Goal: Transaction & Acquisition: Purchase product/service

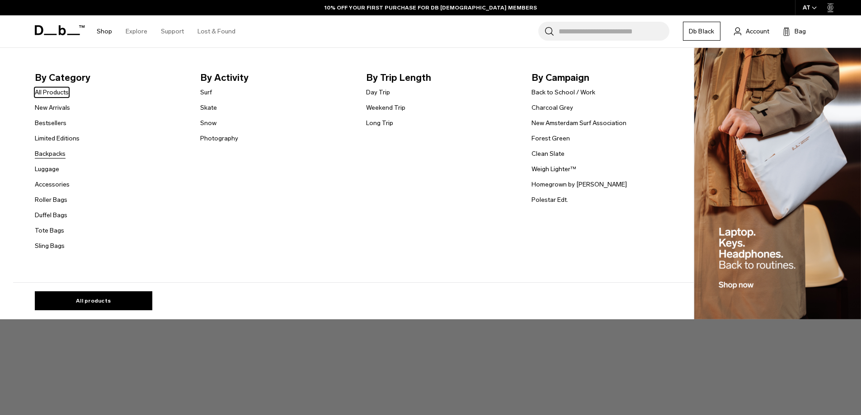
click at [57, 153] on link "Backpacks" at bounding box center [50, 153] width 31 height 9
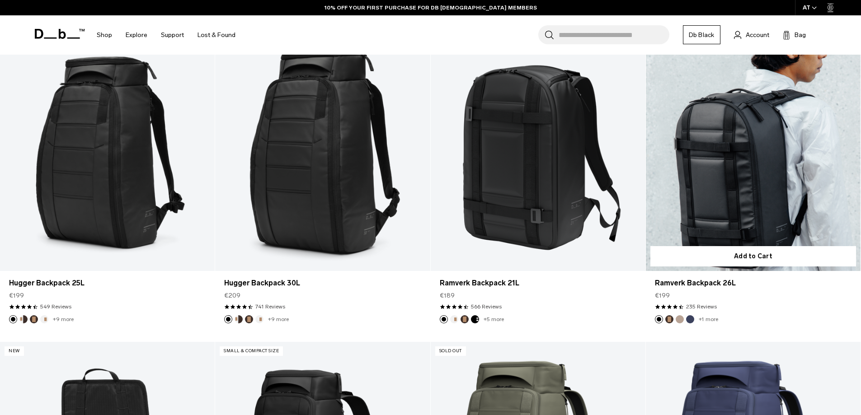
scroll to position [181, 0]
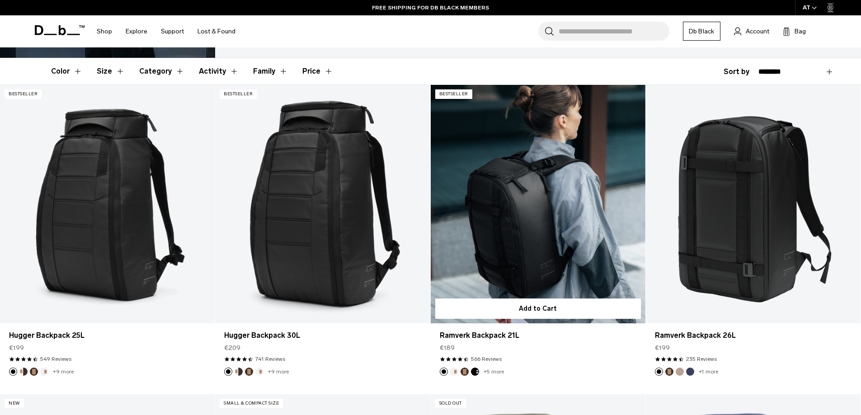
click at [539, 211] on link "Ramverk Backpack 21L" at bounding box center [538, 204] width 215 height 239
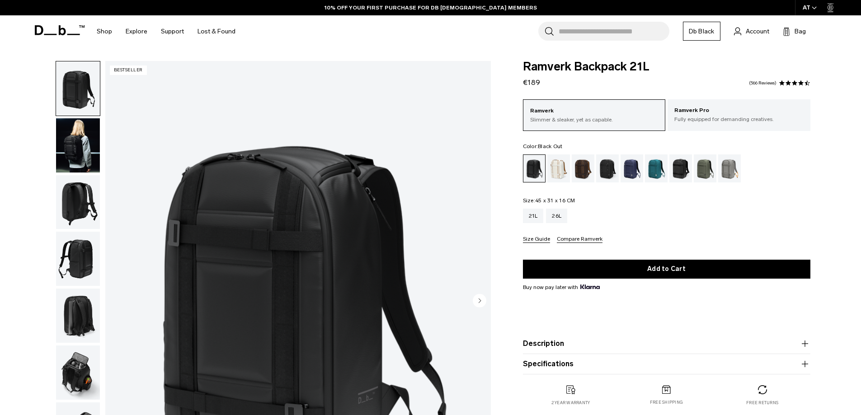
scroll to position [45, 0]
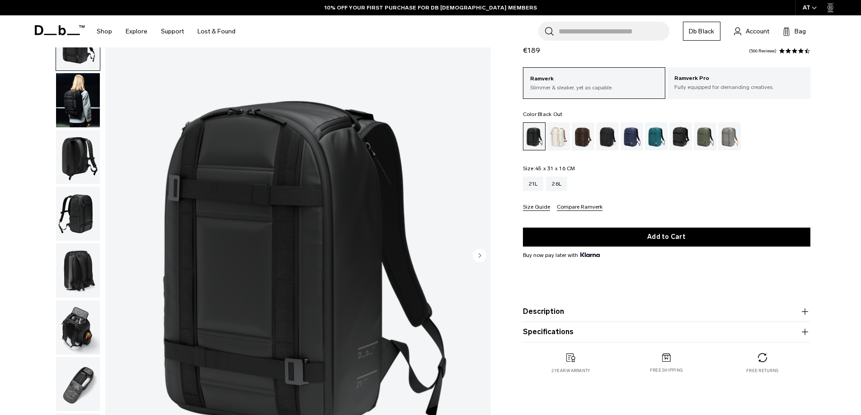
click at [77, 98] on img "button" at bounding box center [78, 100] width 44 height 54
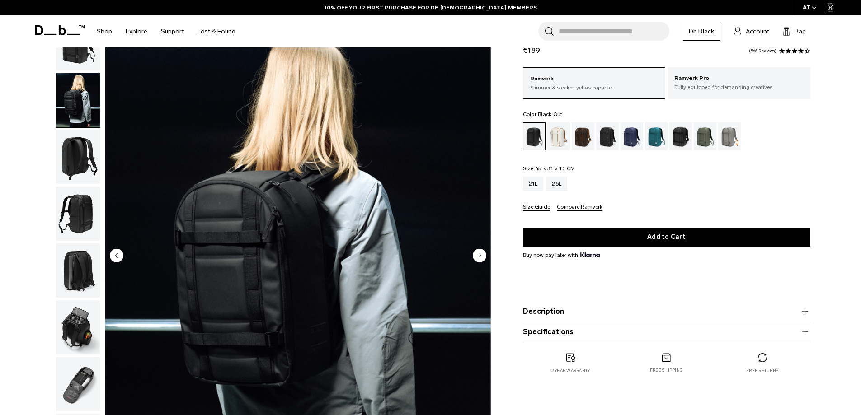
click at [76, 158] on img "button" at bounding box center [78, 157] width 44 height 54
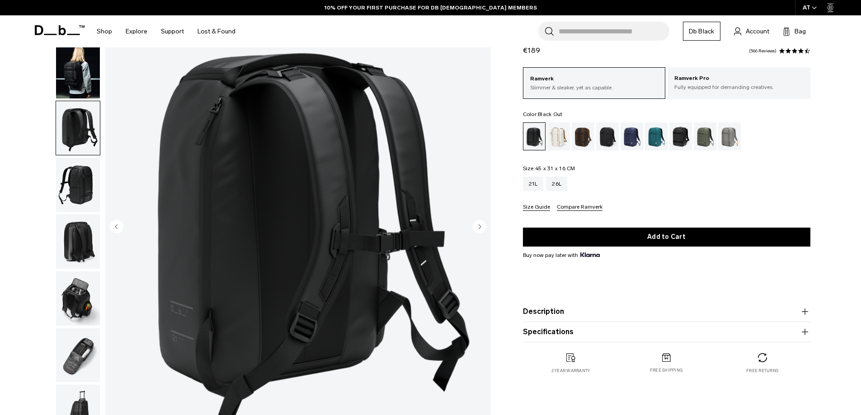
scroll to position [90, 0]
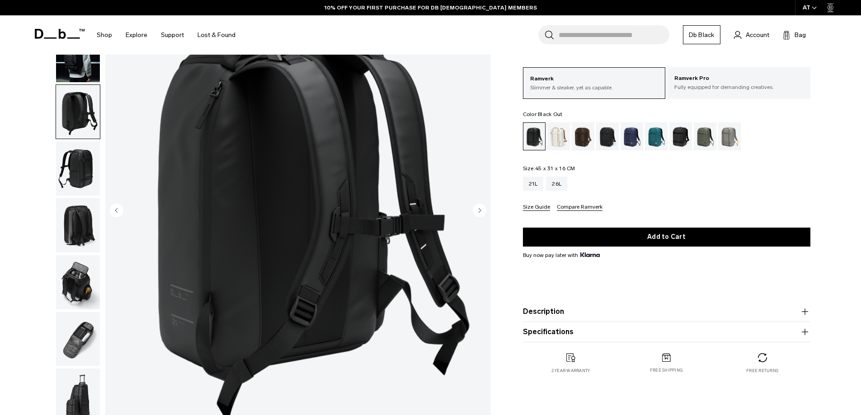
click at [77, 159] on img "button" at bounding box center [78, 169] width 44 height 54
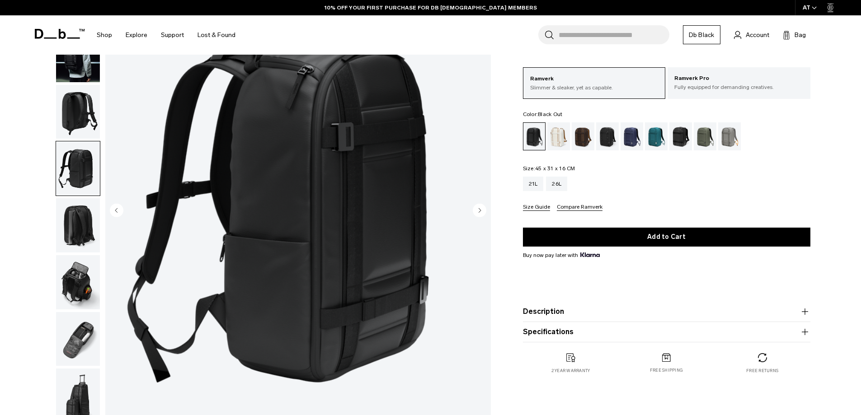
click at [72, 231] on img "button" at bounding box center [78, 225] width 44 height 54
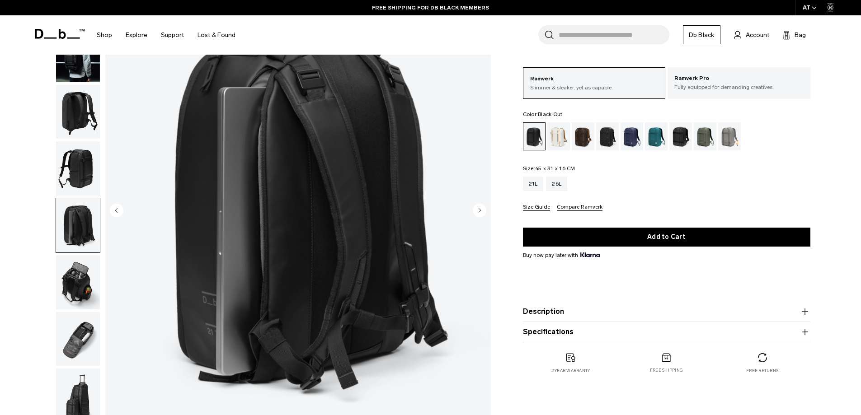
click at [77, 274] on img "button" at bounding box center [78, 282] width 44 height 54
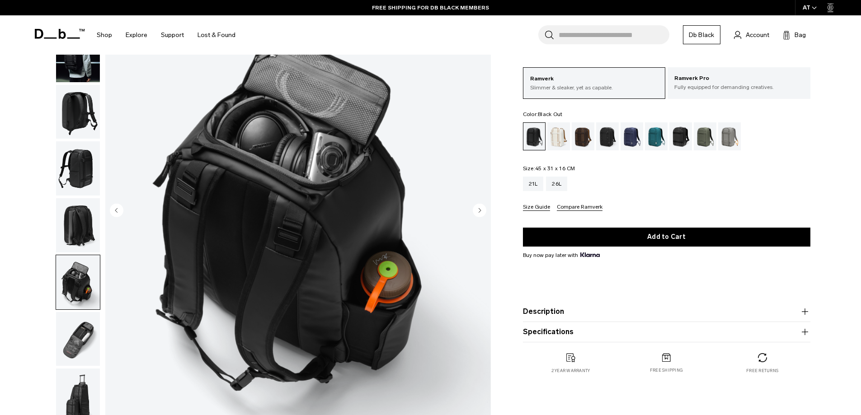
click at [89, 334] on img "button" at bounding box center [78, 339] width 44 height 54
